Goal: Task Accomplishment & Management: Use online tool/utility

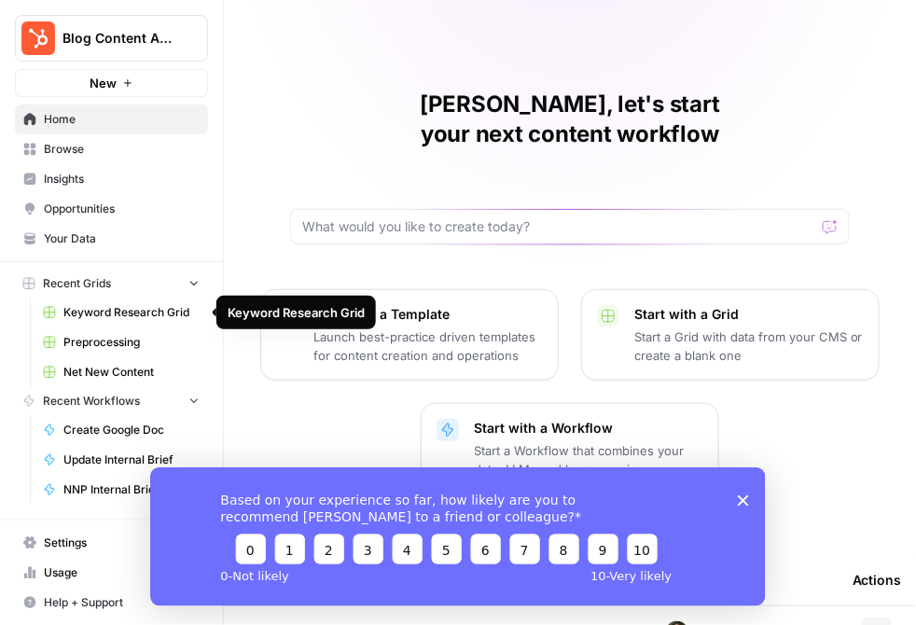
click at [143, 313] on span "Keyword Research Grid" at bounding box center [131, 312] width 136 height 17
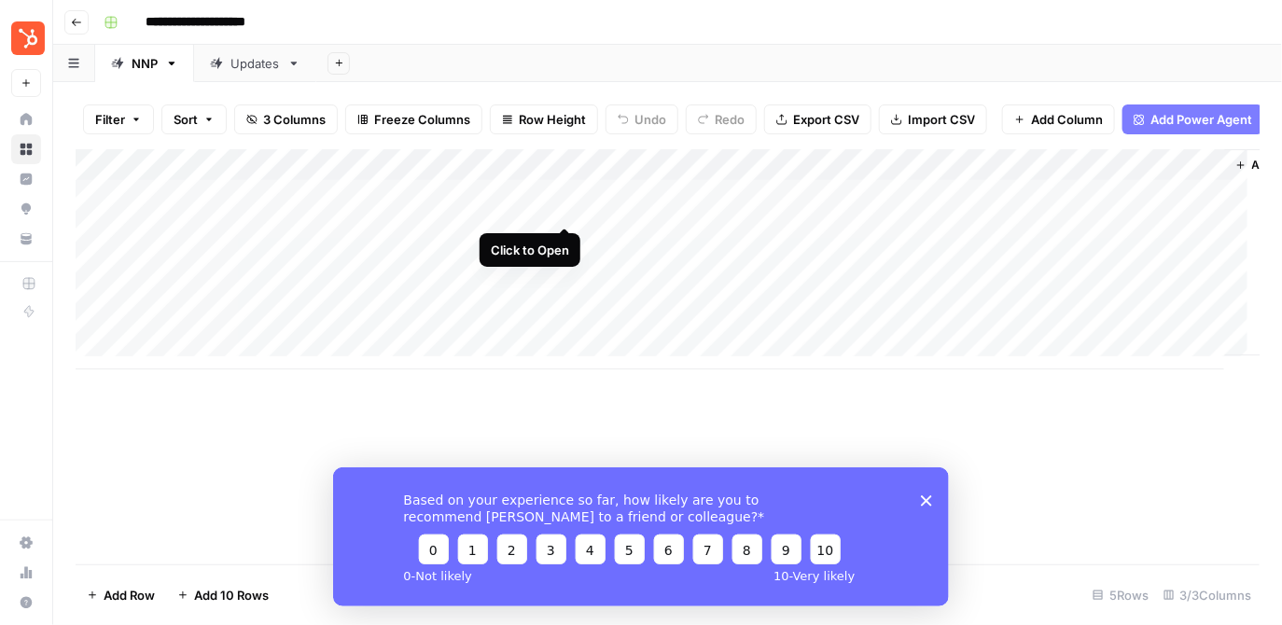
click at [560, 208] on div "Add Column" at bounding box center [668, 259] width 1185 height 220
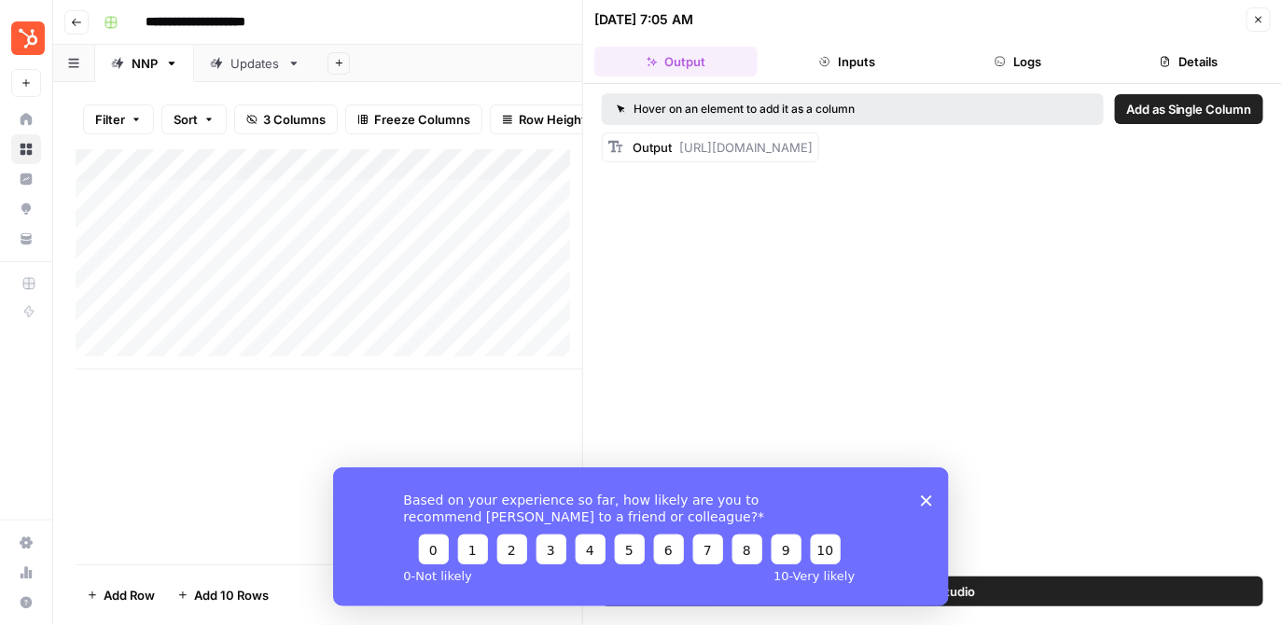
click at [565, 175] on div "Add Column" at bounding box center [330, 259] width 508 height 220
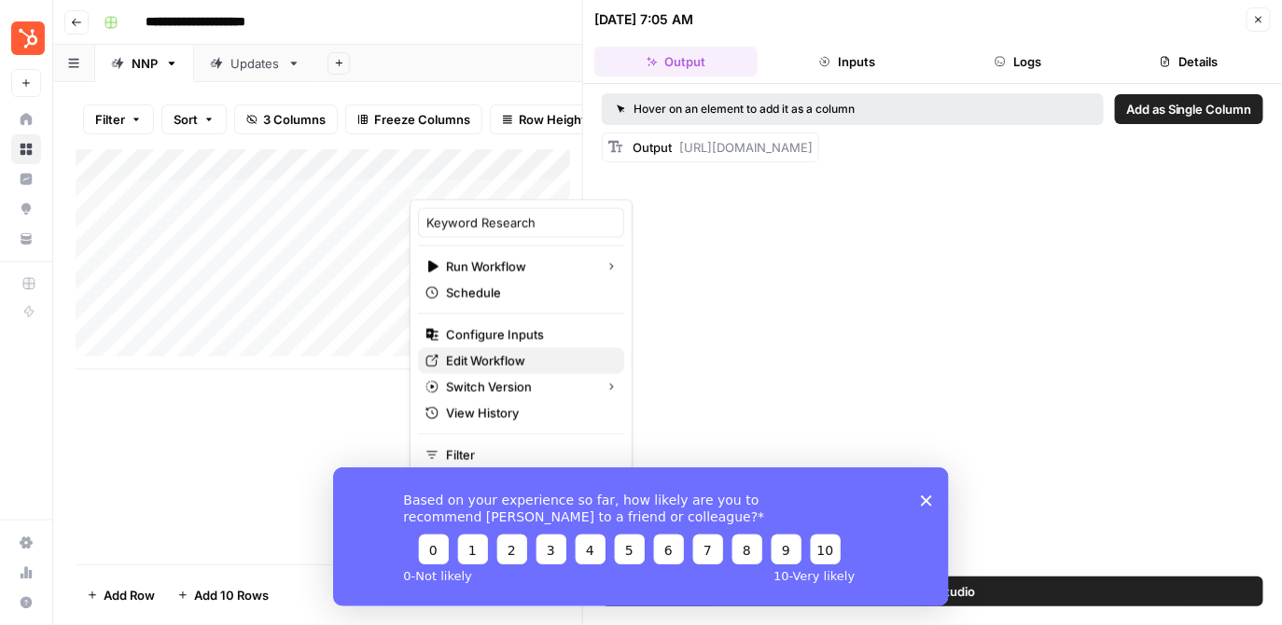
click at [495, 355] on span "Edit Workflow" at bounding box center [527, 361] width 163 height 19
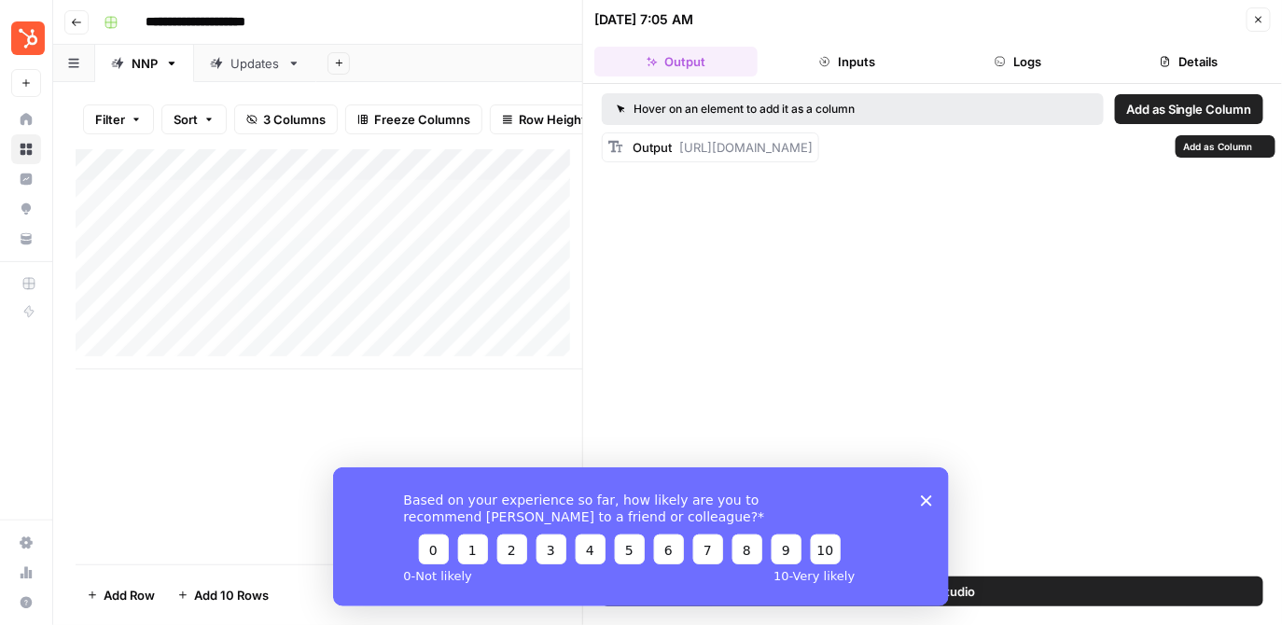
click at [787, 157] on div "Output [URL][DOMAIN_NAME]" at bounding box center [723, 147] width 180 height 19
drag, startPoint x: 692, startPoint y: 164, endPoint x: 677, endPoint y: 149, distance: 21.1
click at [677, 149] on div "Output [URL][DOMAIN_NAME]" at bounding box center [723, 147] width 180 height 19
copy span "[URL][DOMAIN_NAME]"
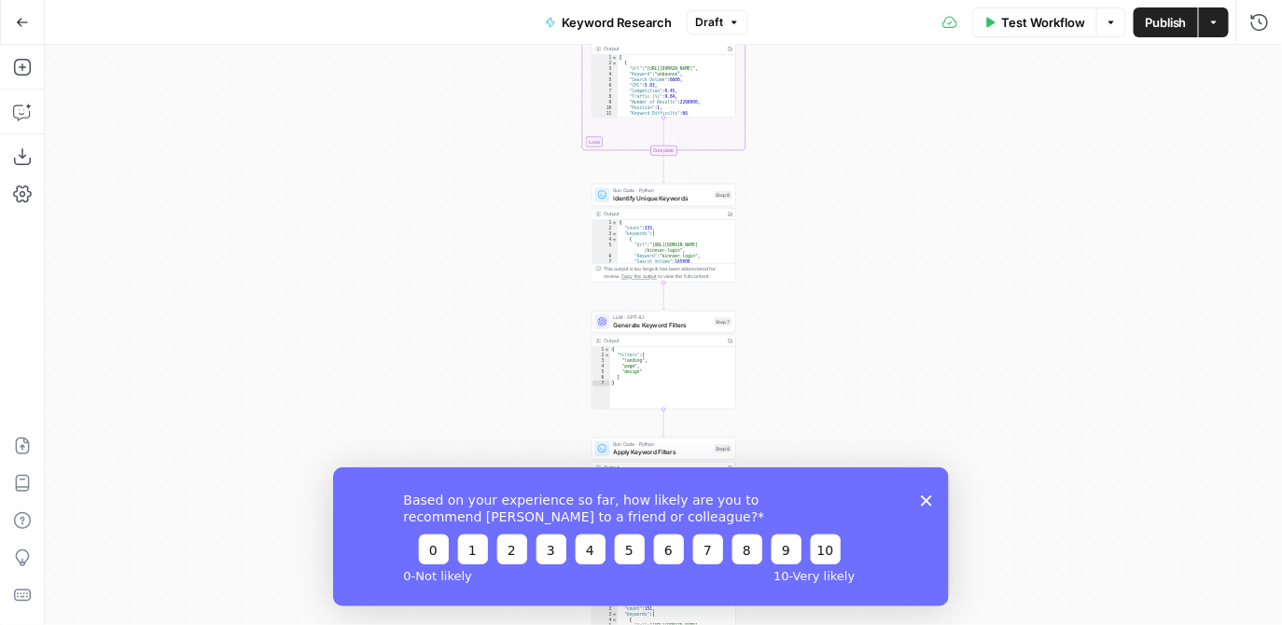
click at [900, 272] on div "Workflow Set Inputs Inputs SEO Research Semrush Keyword Overview Step 1 Google …" at bounding box center [663, 335] width 1237 height 580
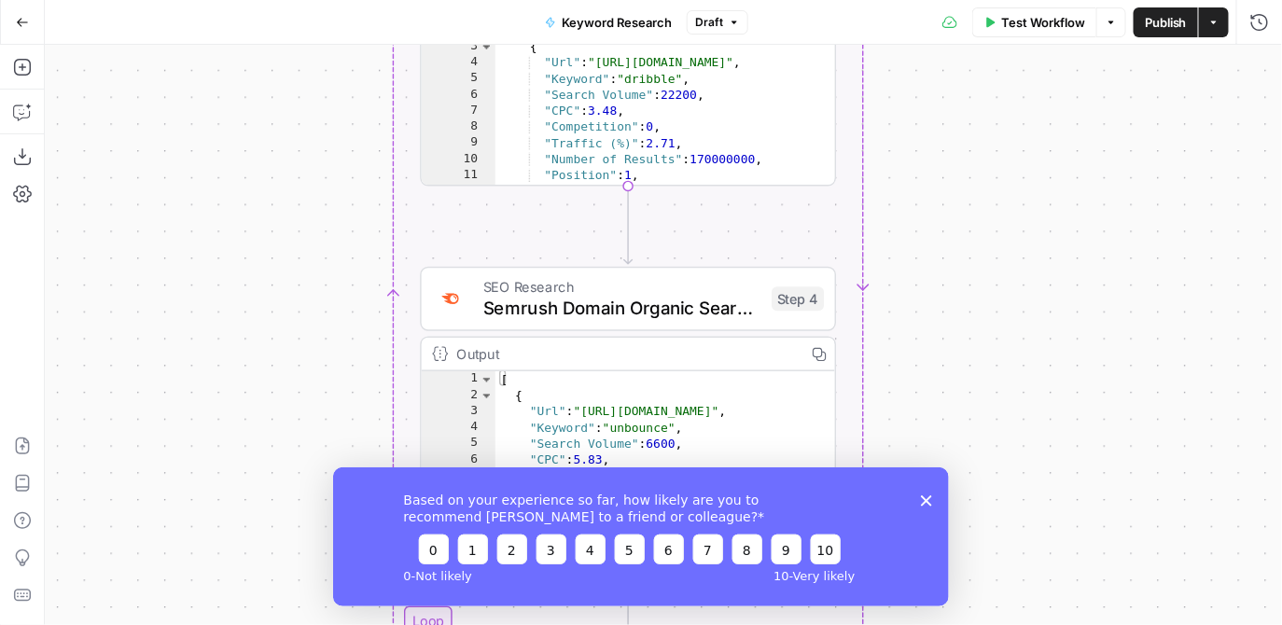
click at [928, 501] on polygon "Close survey" at bounding box center [925, 500] width 11 height 11
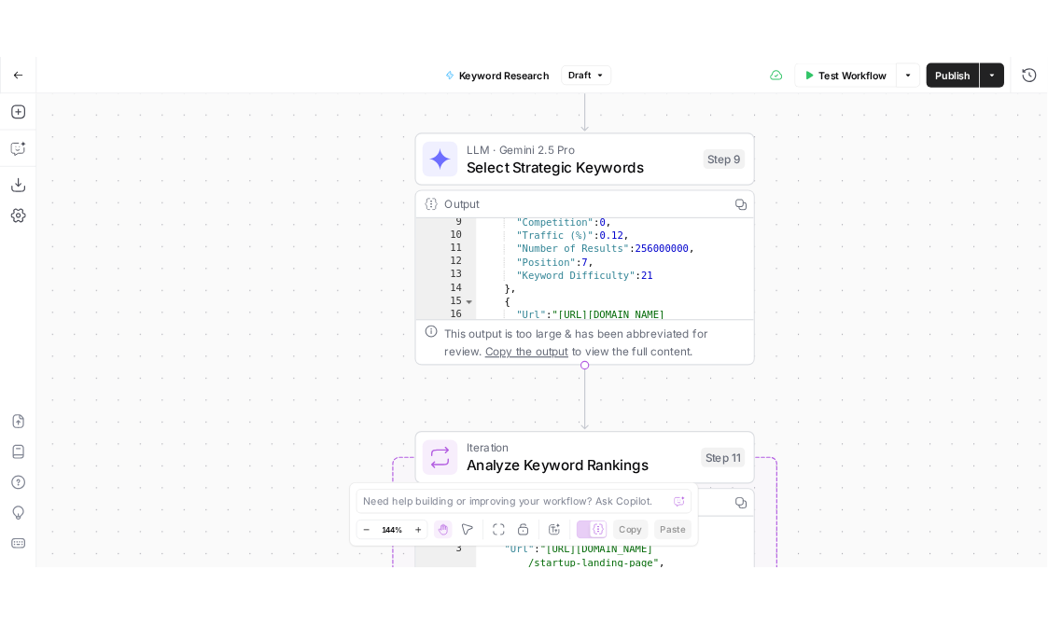
scroll to position [110, 0]
